Goal: Transaction & Acquisition: Purchase product/service

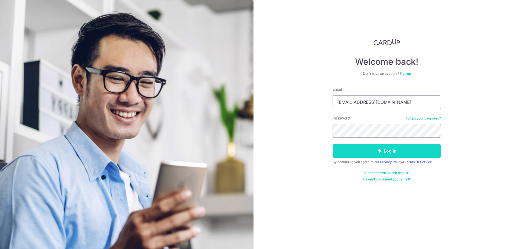
click at [391, 151] on button "Log in" at bounding box center [387, 151] width 108 height 14
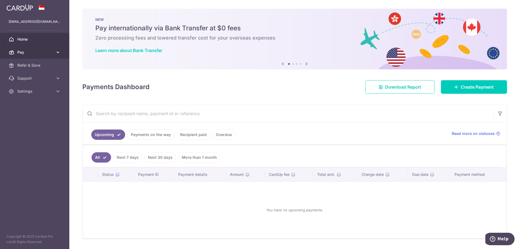
click at [22, 53] on span "Pay" at bounding box center [35, 52] width 36 height 5
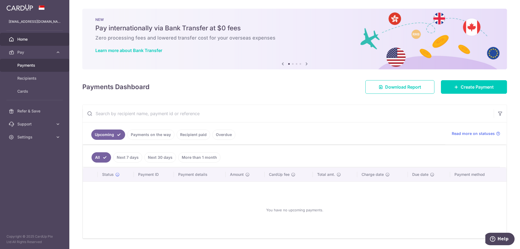
click at [26, 65] on span "Payments" at bounding box center [35, 65] width 36 height 5
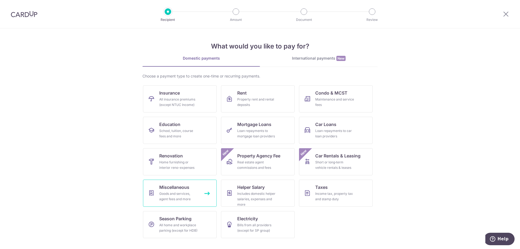
click at [179, 194] on div "Goods and services, agent fees and more" at bounding box center [178, 196] width 39 height 11
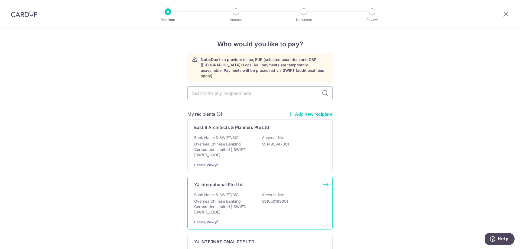
click at [223, 185] on div "YJ International Pte Ltd Bank Name & SWIFT/BIC: Oversea Chinese Banking Corpora…" at bounding box center [260, 203] width 145 height 53
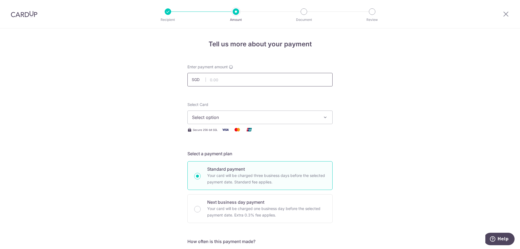
click at [243, 80] on input "text" at bounding box center [260, 80] width 145 height 14
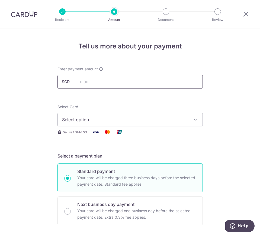
click at [95, 80] on input "text" at bounding box center [129, 82] width 145 height 14
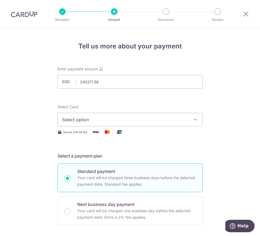
type input "243,211.59"
click at [126, 120] on span "Select option" at bounding box center [125, 120] width 126 height 7
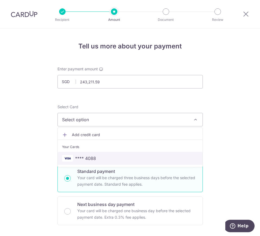
click at [107, 158] on span "**** 4088" at bounding box center [130, 158] width 136 height 7
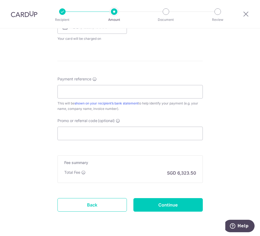
scroll to position [271, 0]
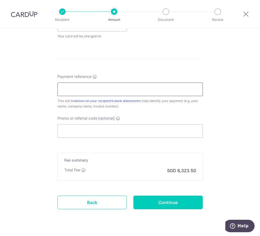
click at [82, 91] on input "Payment reference" at bounding box center [129, 90] width 145 height 14
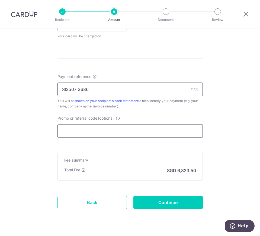
type input "SI2507 3686"
click at [85, 132] on input "Promo or referral code (optional)" at bounding box center [129, 131] width 145 height 14
type input "o"
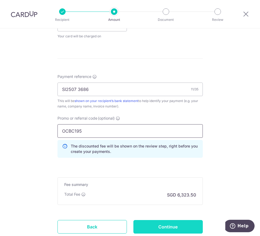
type input "OCBC195"
click at [186, 227] on input "Continue" at bounding box center [167, 227] width 69 height 14
type input "Create Schedule"
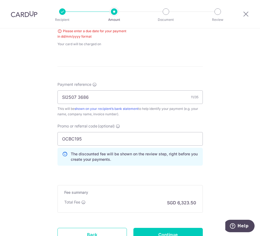
scroll to position [222, 0]
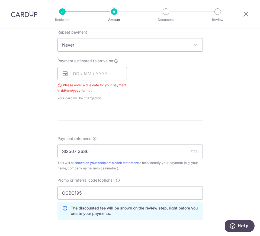
click at [78, 86] on div "Please enter a due date for your payment in dd/mm/yyyy format" at bounding box center [91, 88] width 69 height 11
click at [73, 75] on input "text" at bounding box center [91, 74] width 69 height 14
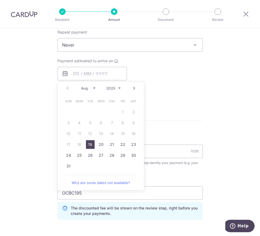
click at [89, 146] on link "19" at bounding box center [90, 144] width 9 height 9
type input "[DATE]"
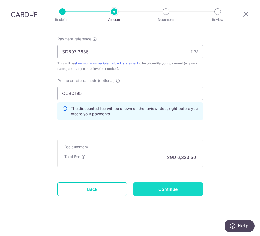
scroll to position [332, 0]
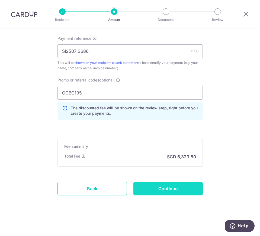
click at [175, 188] on input "Continue" at bounding box center [167, 189] width 69 height 14
type input "Create Schedule"
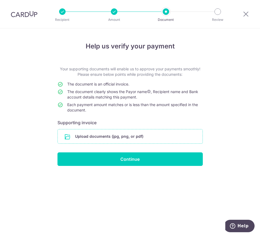
click at [102, 138] on input "file" at bounding box center [130, 137] width 145 height 14
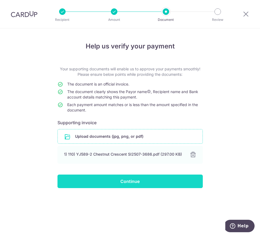
click at [130, 182] on input "Continue" at bounding box center [129, 182] width 145 height 14
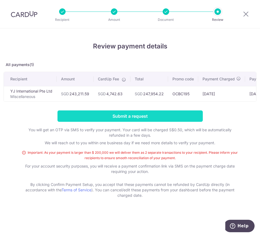
click at [144, 120] on input "Submit a request" at bounding box center [129, 116] width 145 height 11
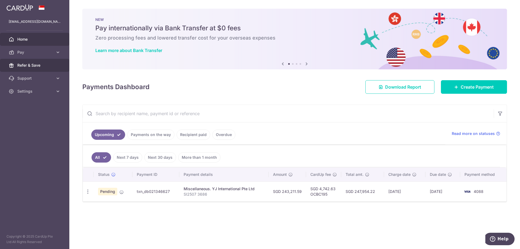
click at [31, 65] on span "Refer & Save" at bounding box center [35, 65] width 36 height 5
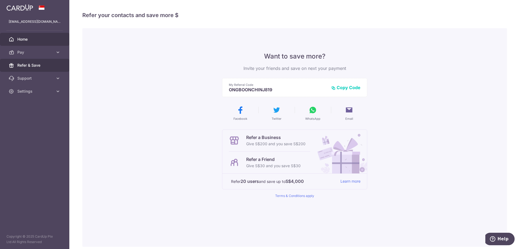
click at [23, 39] on span "Home" at bounding box center [35, 39] width 36 height 5
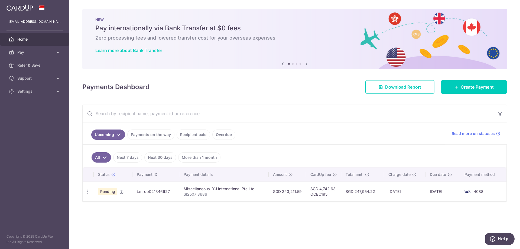
click at [307, 63] on icon at bounding box center [307, 63] width 7 height 7
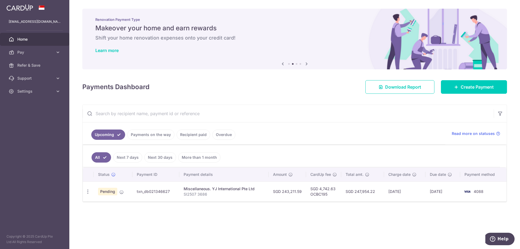
click at [307, 63] on icon at bounding box center [307, 63] width 7 height 7
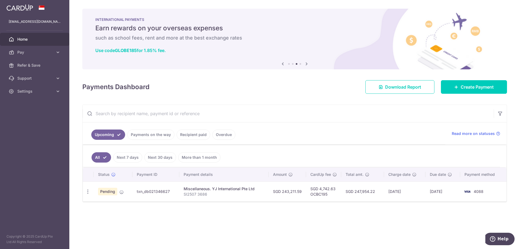
click at [307, 63] on icon at bounding box center [307, 63] width 7 height 7
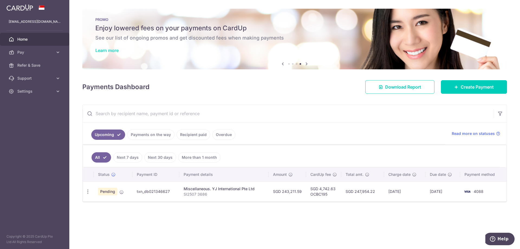
click at [114, 50] on link "Learn more" at bounding box center [106, 50] width 23 height 5
